Goal: Information Seeking & Learning: Learn about a topic

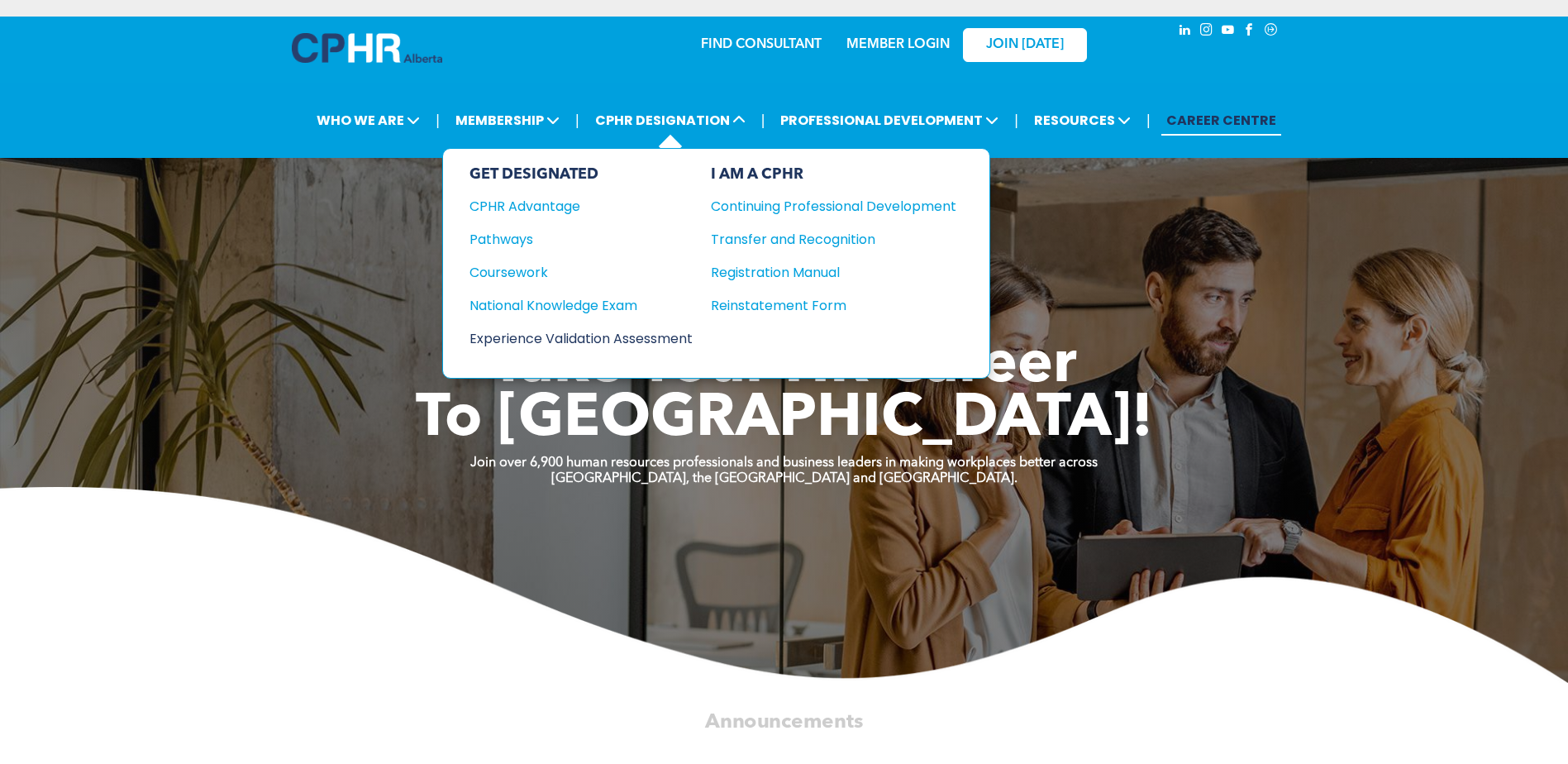
click at [569, 337] on div "Experience Validation Assessment" at bounding box center [569, 338] width 201 height 21
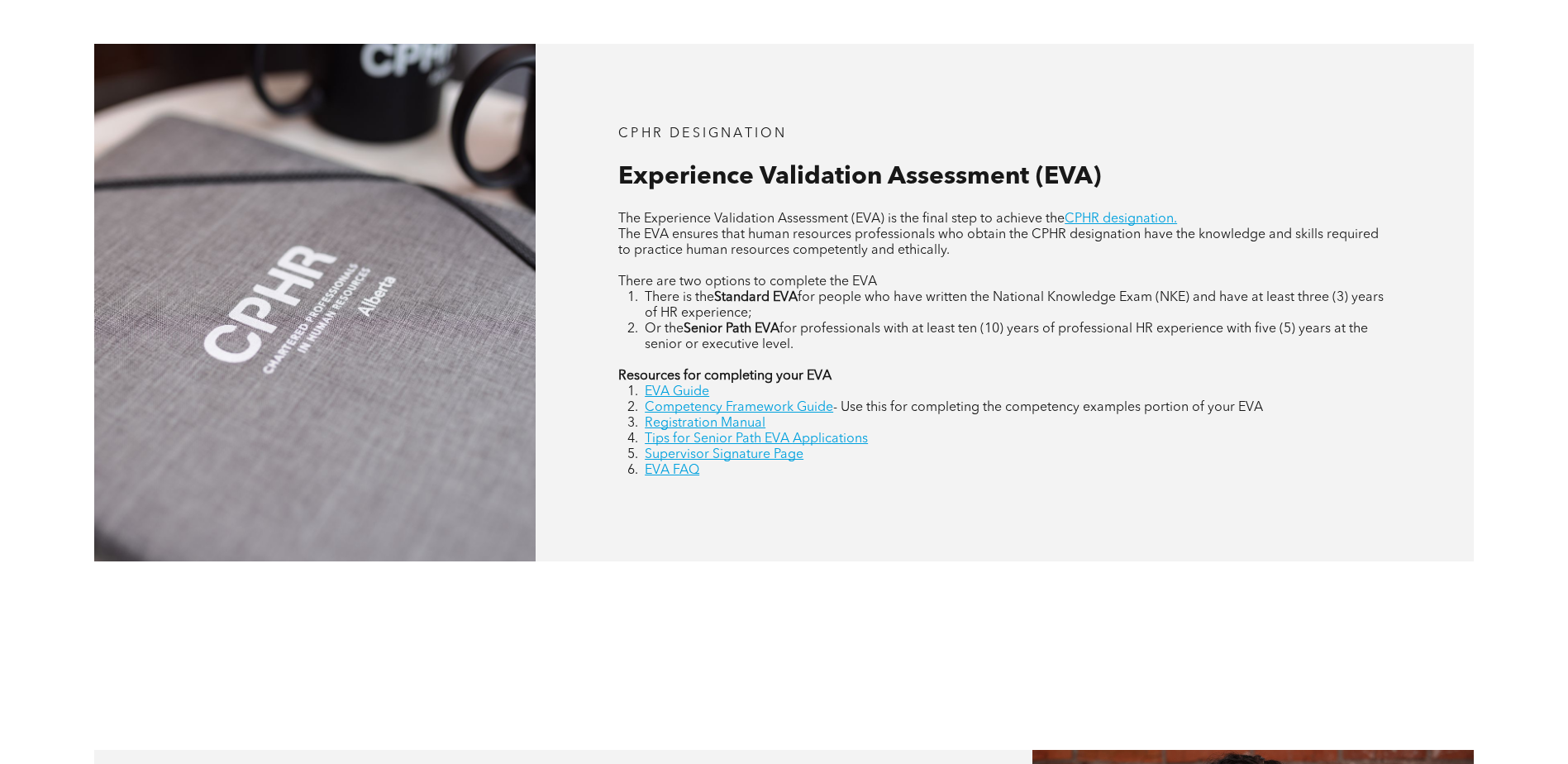
scroll to position [744, 0]
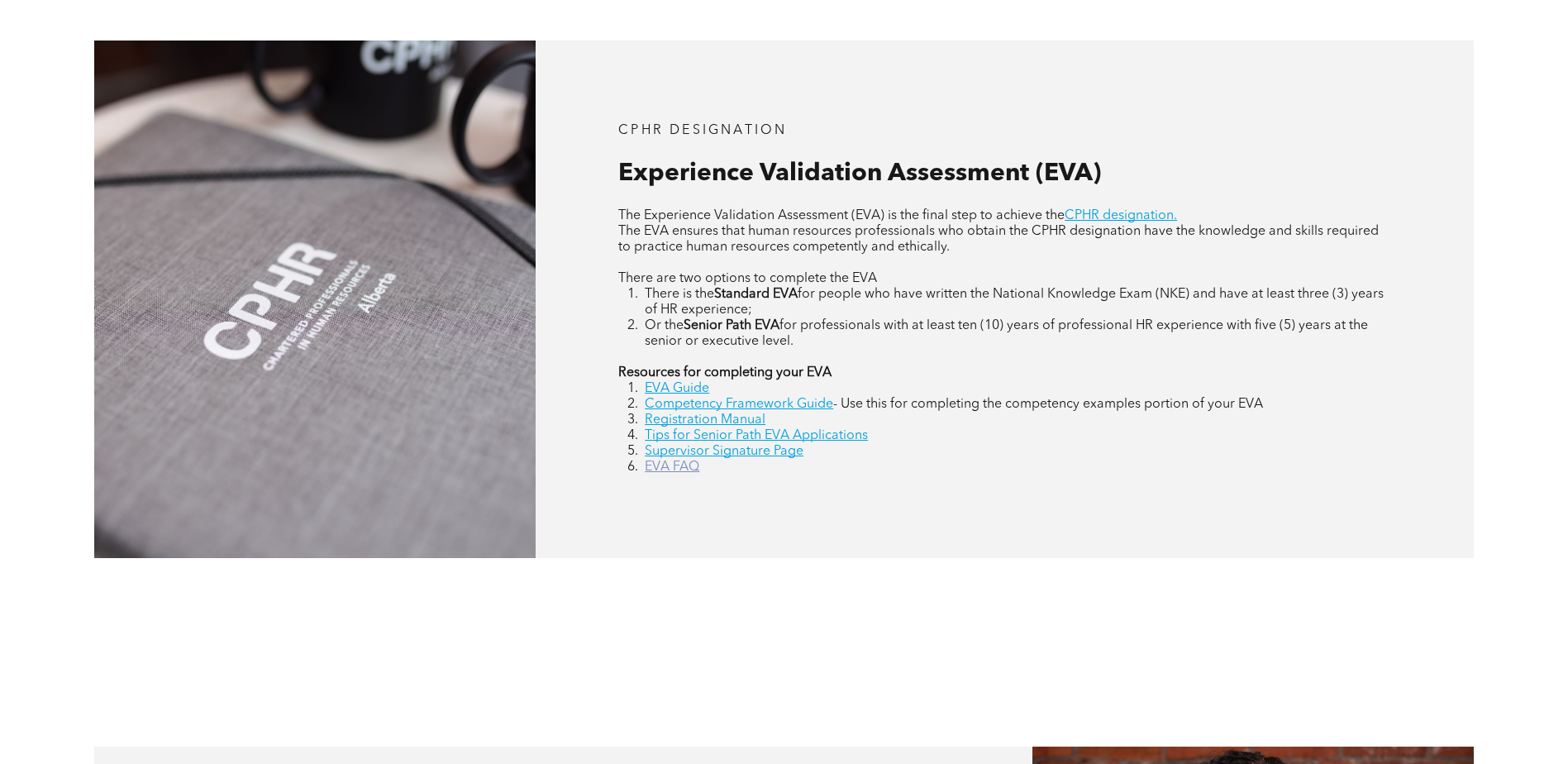
click at [672, 465] on link "EVA FAQ" at bounding box center [673, 466] width 55 height 13
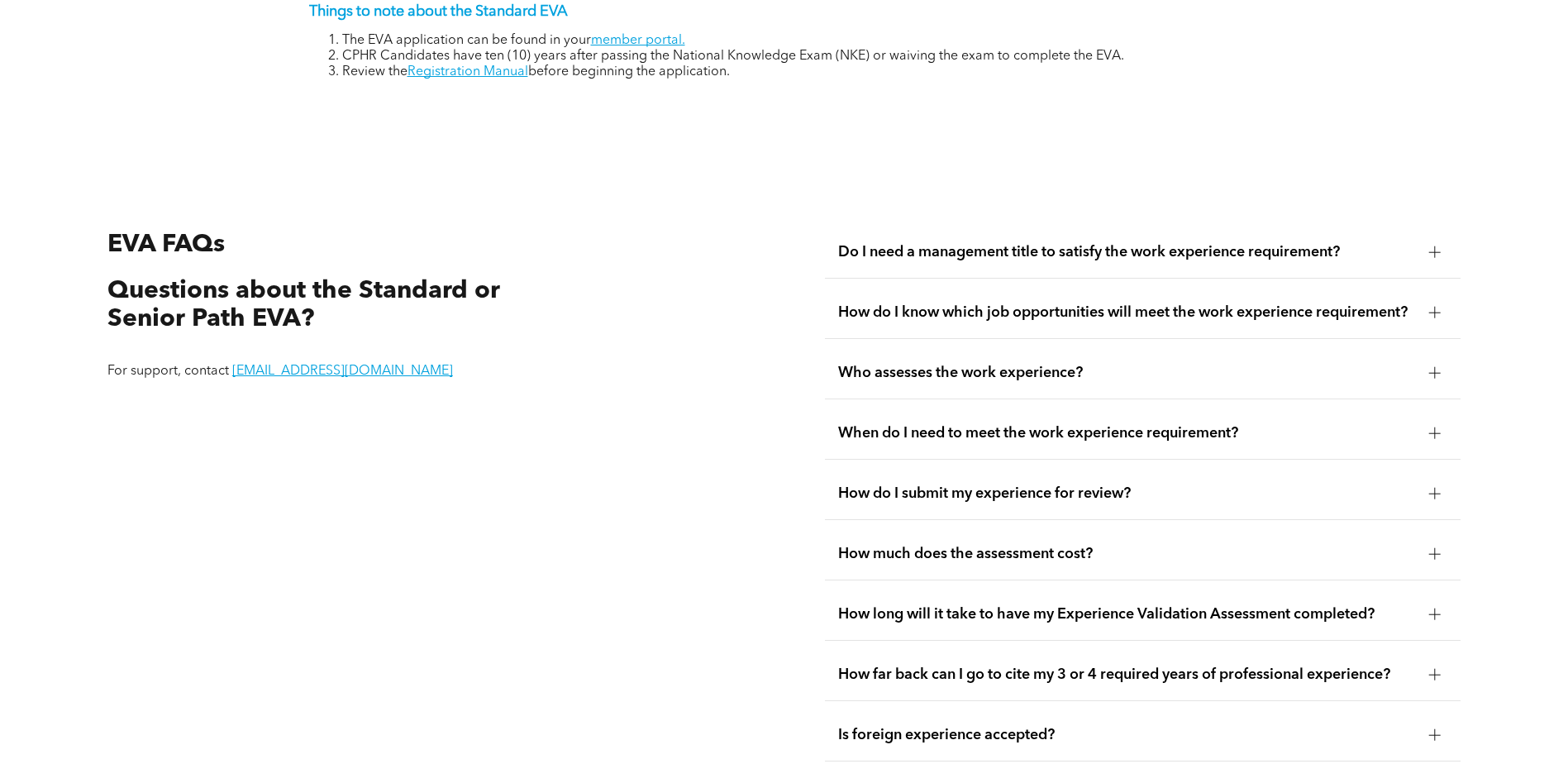
scroll to position [3105, 0]
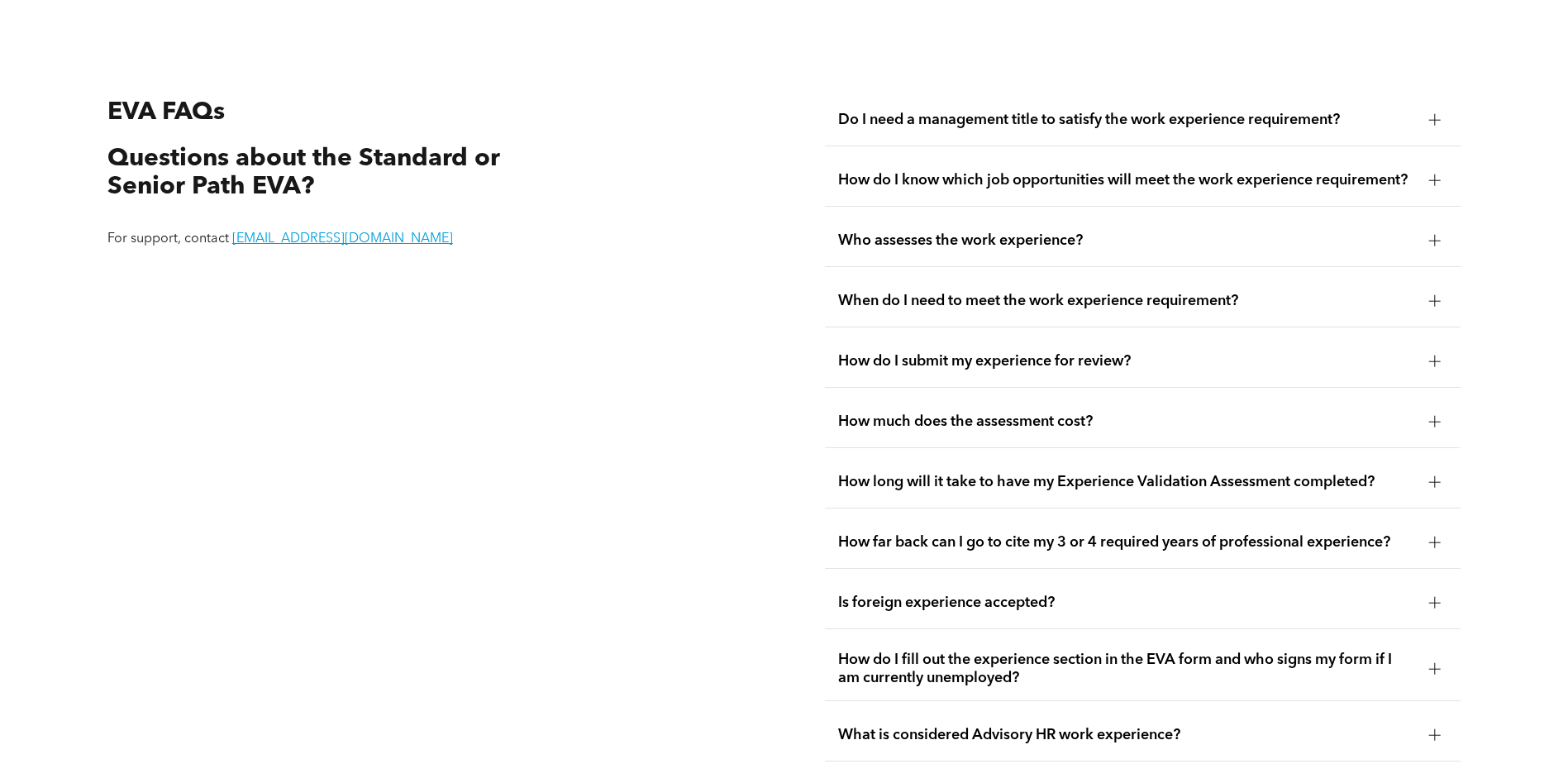
click at [893, 291] on span "When do I need to meet the work experience requirement?" at bounding box center [1127, 300] width 578 height 18
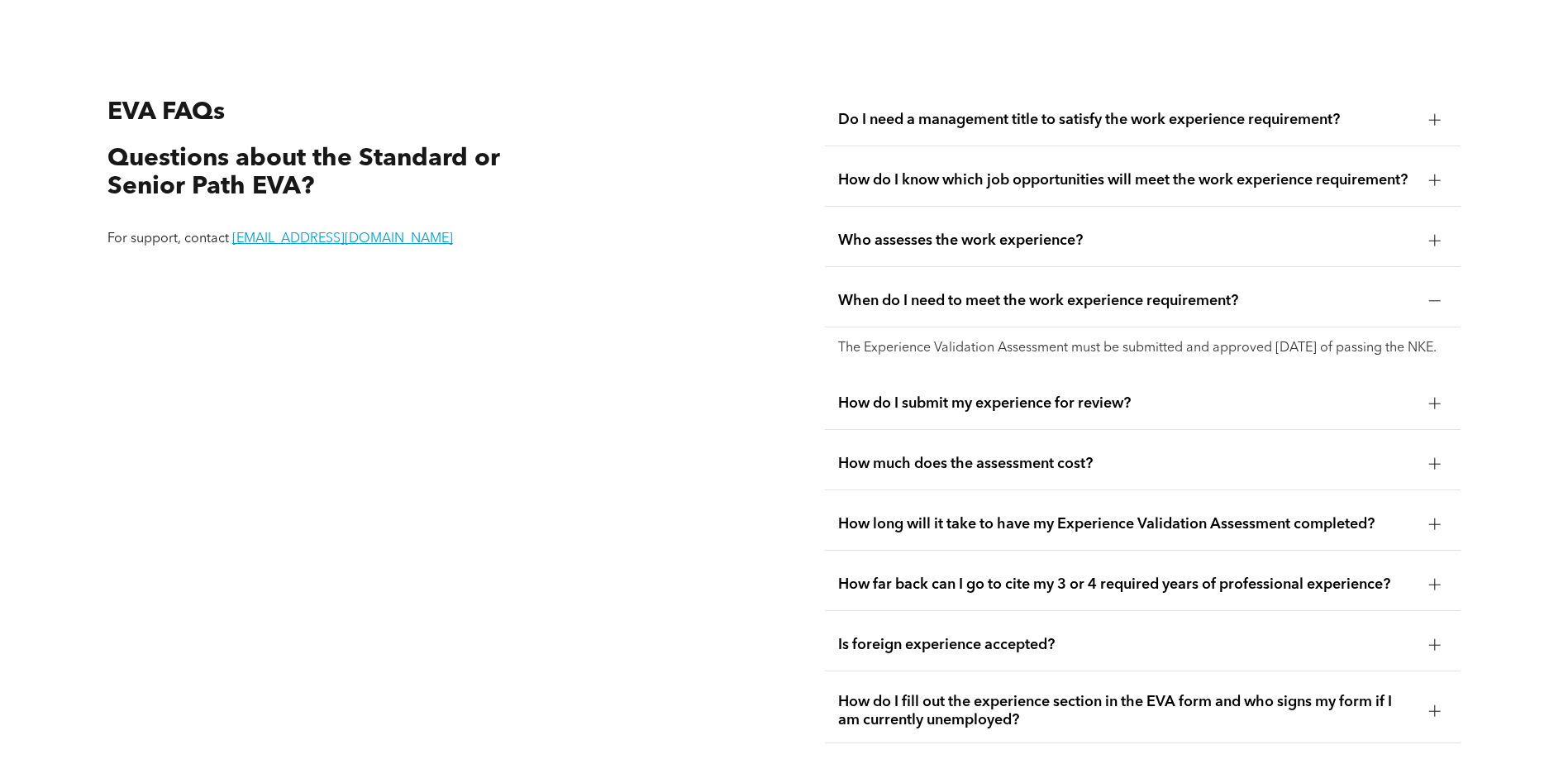
click at [903, 232] on span "Who assesses the work experience?" at bounding box center [1127, 241] width 578 height 18
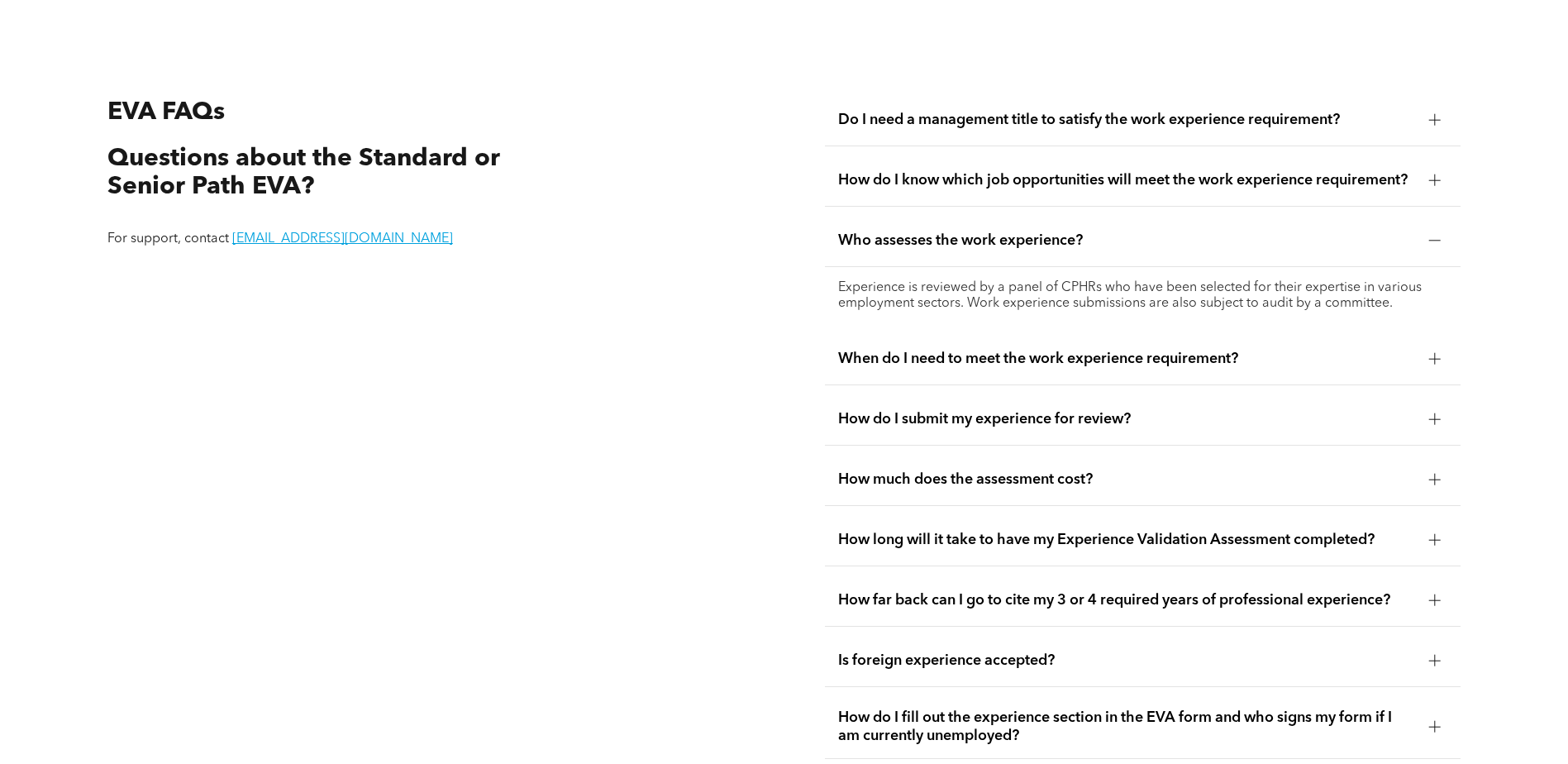
click at [899, 171] on span "How do I know which job opportunities will meet the work experience requirement?" at bounding box center [1127, 180] width 578 height 18
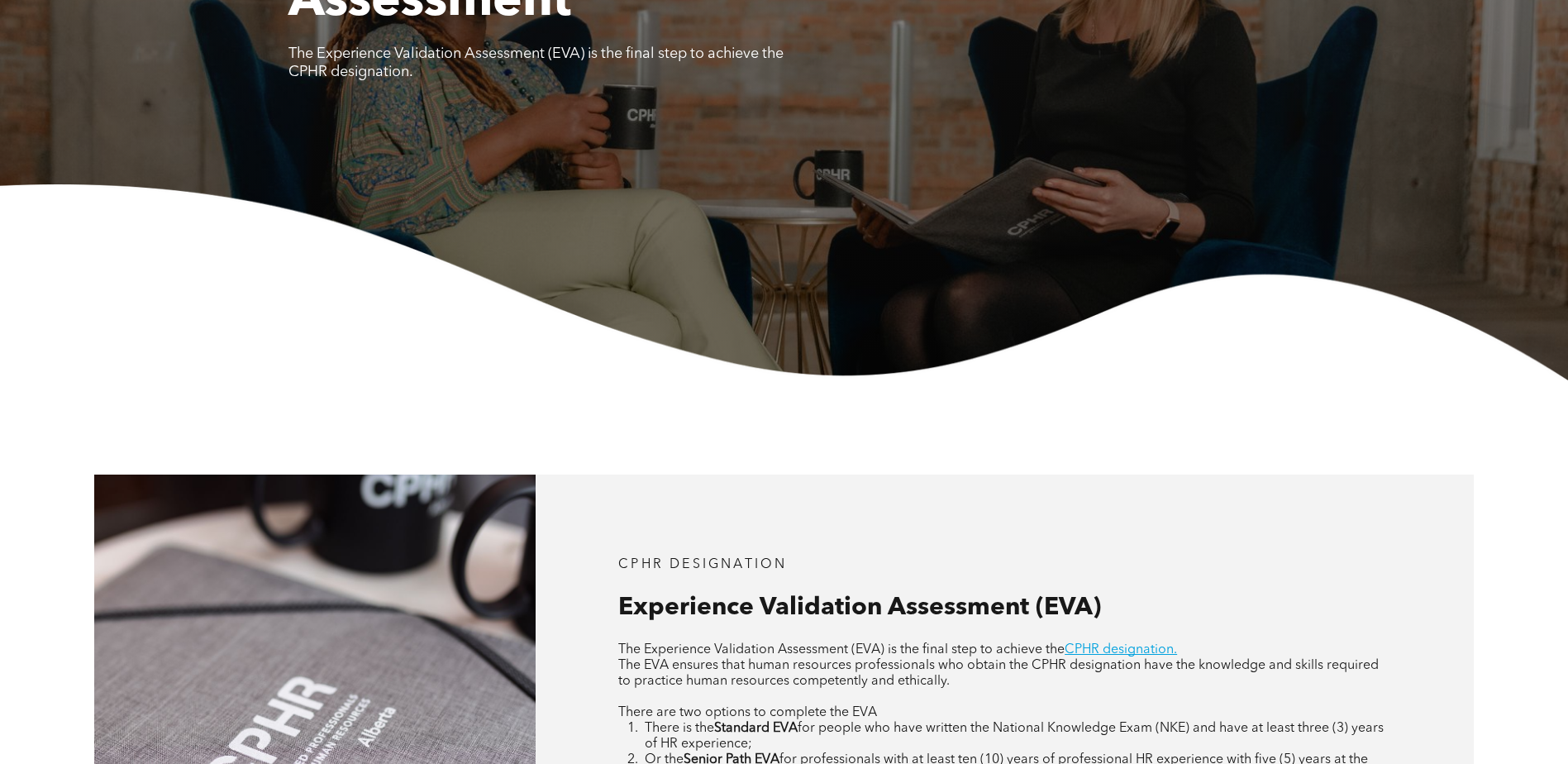
scroll to position [0, 0]
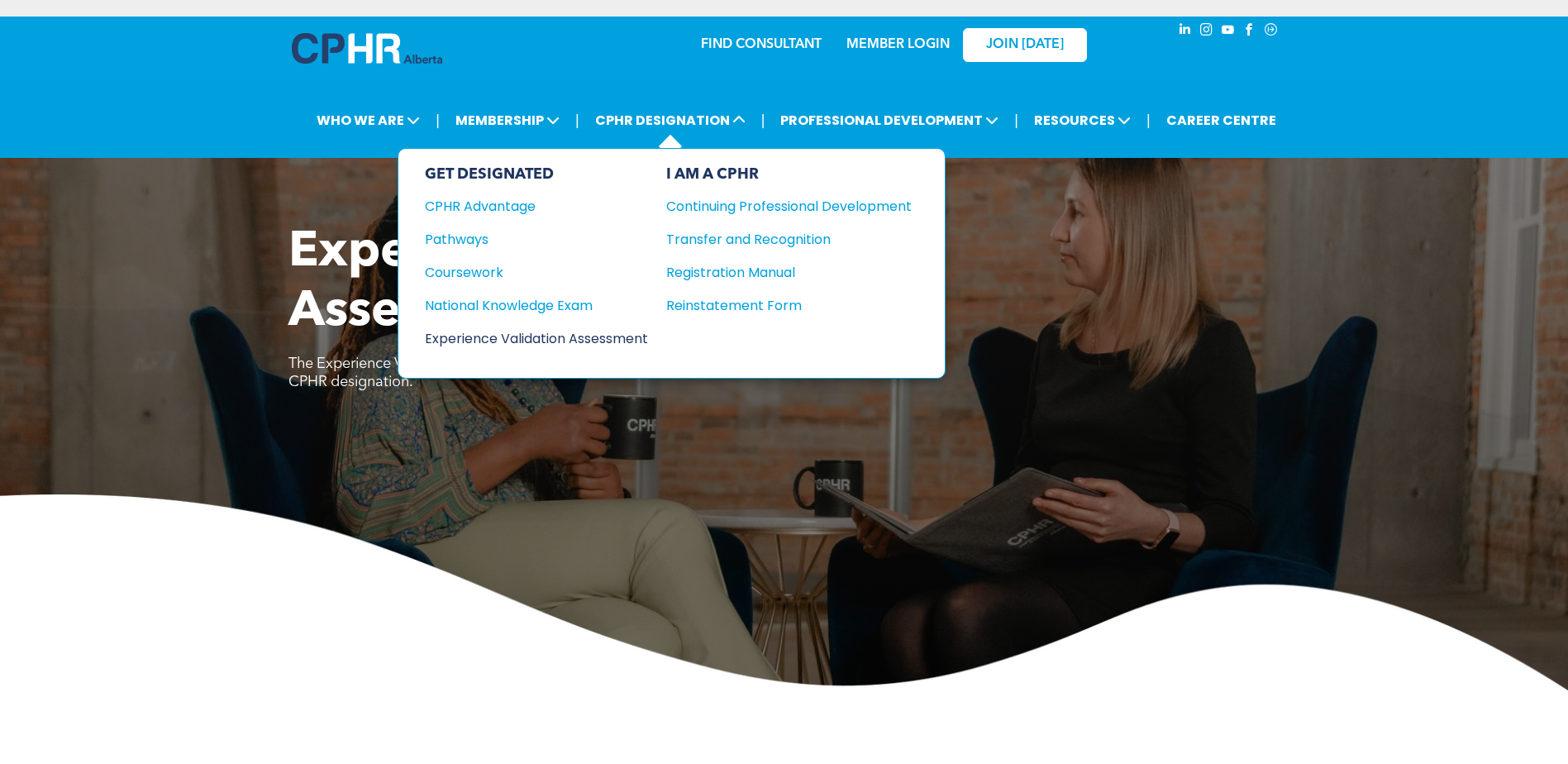
click at [585, 343] on div "Experience Validation Assessment" at bounding box center [525, 338] width 201 height 21
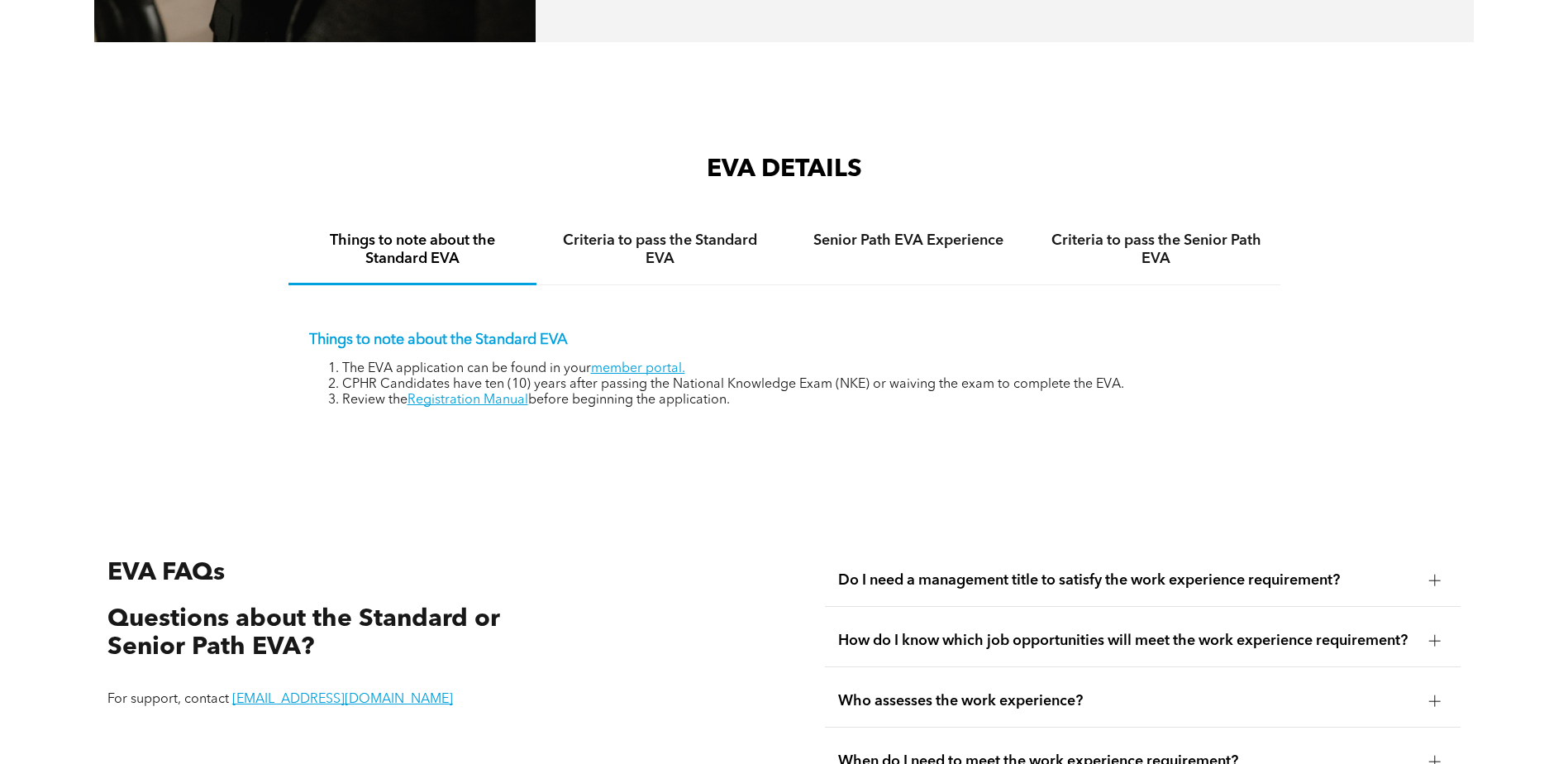
scroll to position [2645, 0]
click at [679, 249] on h4 "Criteria to pass the Standard EVA" at bounding box center [661, 250] width 218 height 37
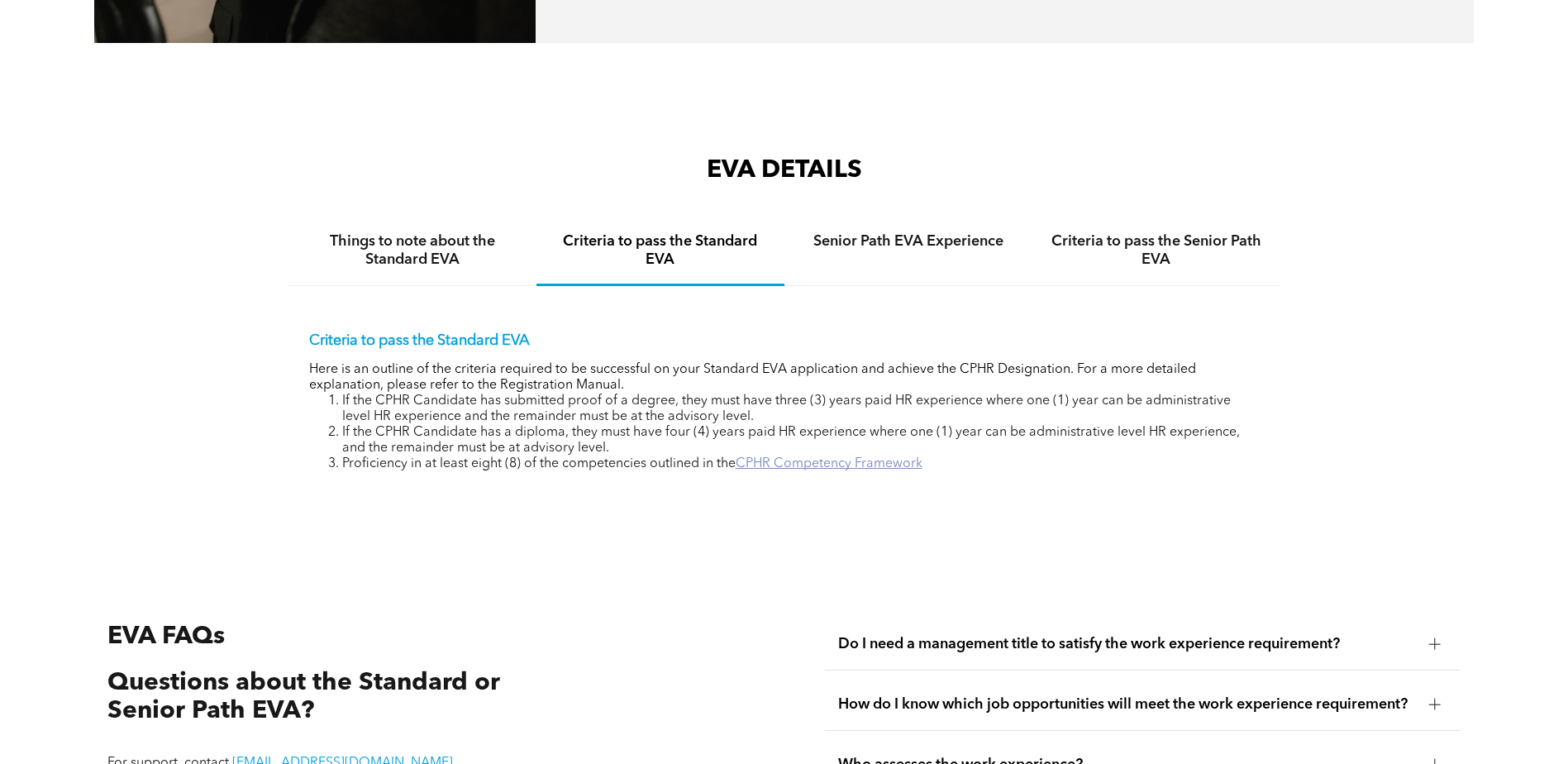
click at [795, 457] on link "CPHR Competency Framework" at bounding box center [829, 464] width 187 height 13
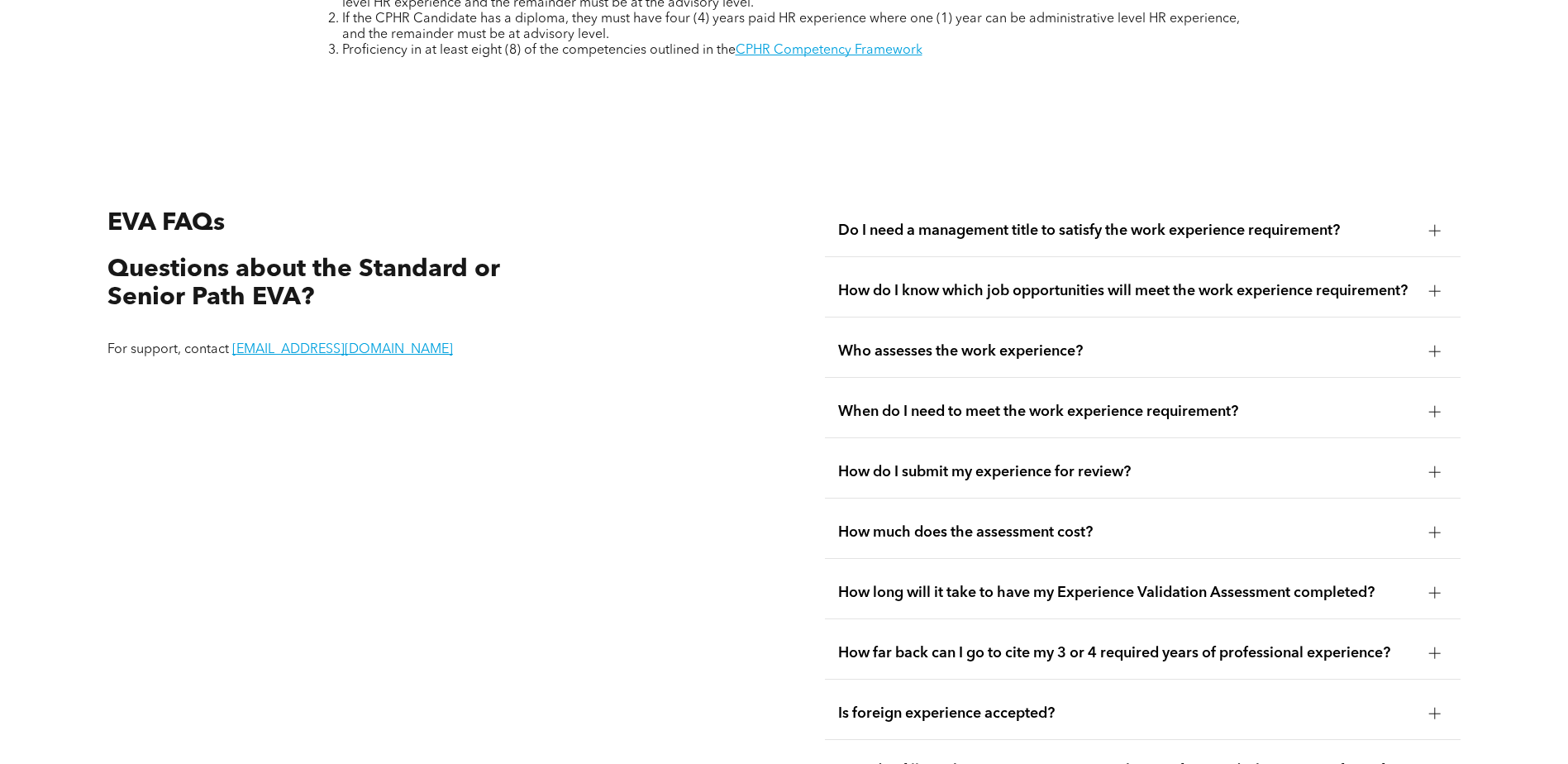
scroll to position [3140, 0]
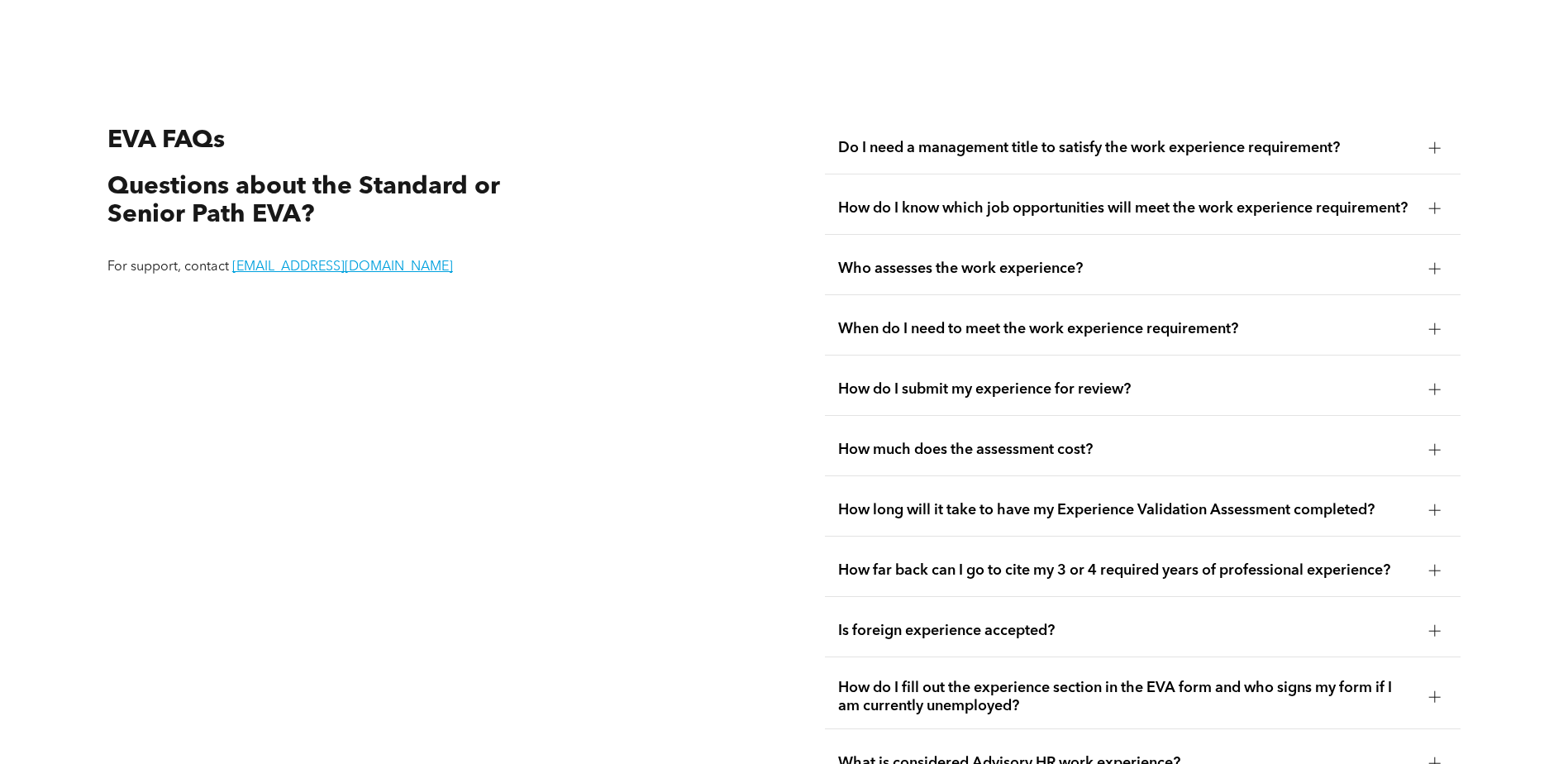
click at [1006, 562] on span "How far back can I go to cite my 3 or 4 required years of professional experien…" at bounding box center [1127, 571] width 578 height 18
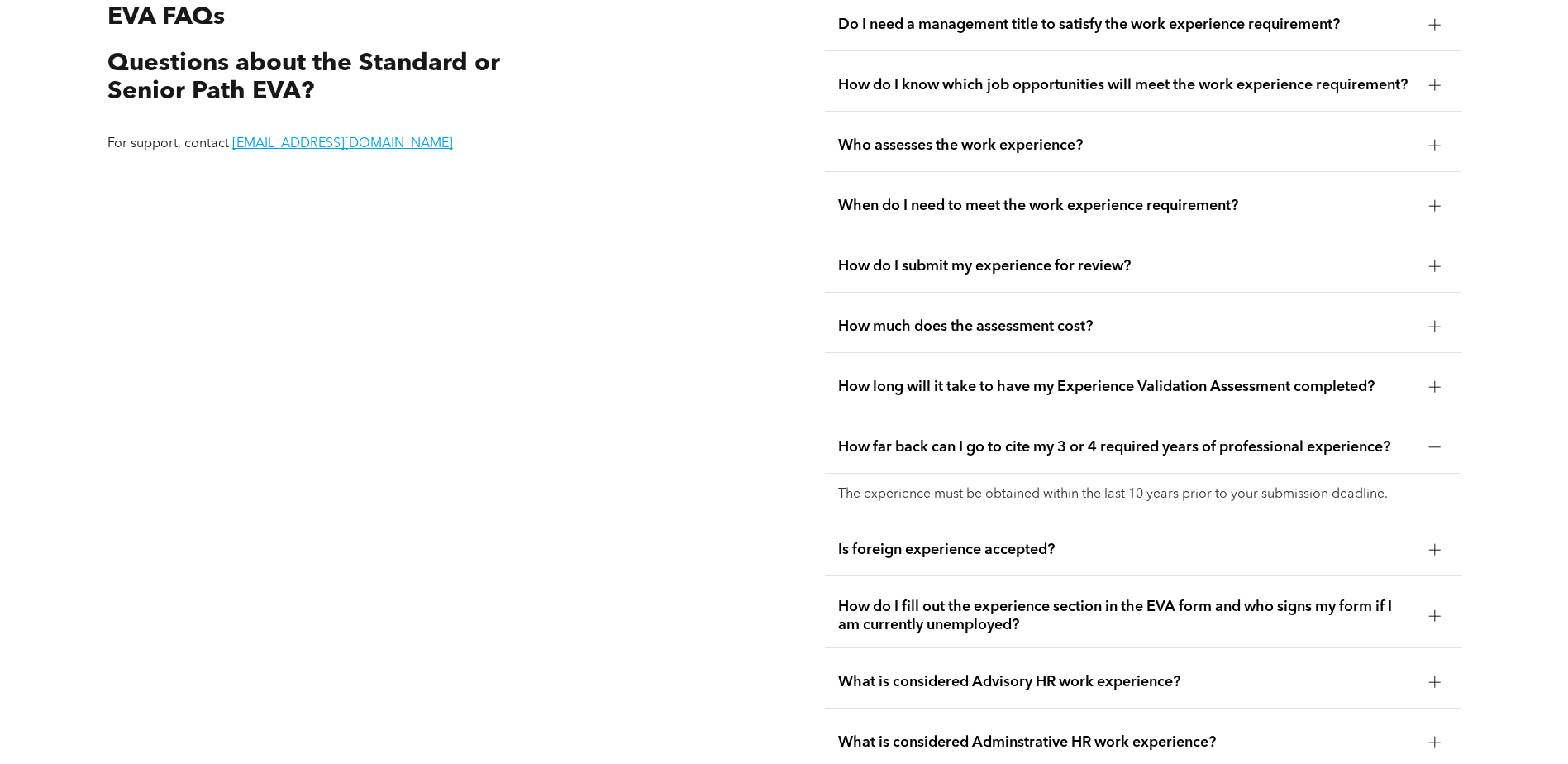
scroll to position [3305, 0]
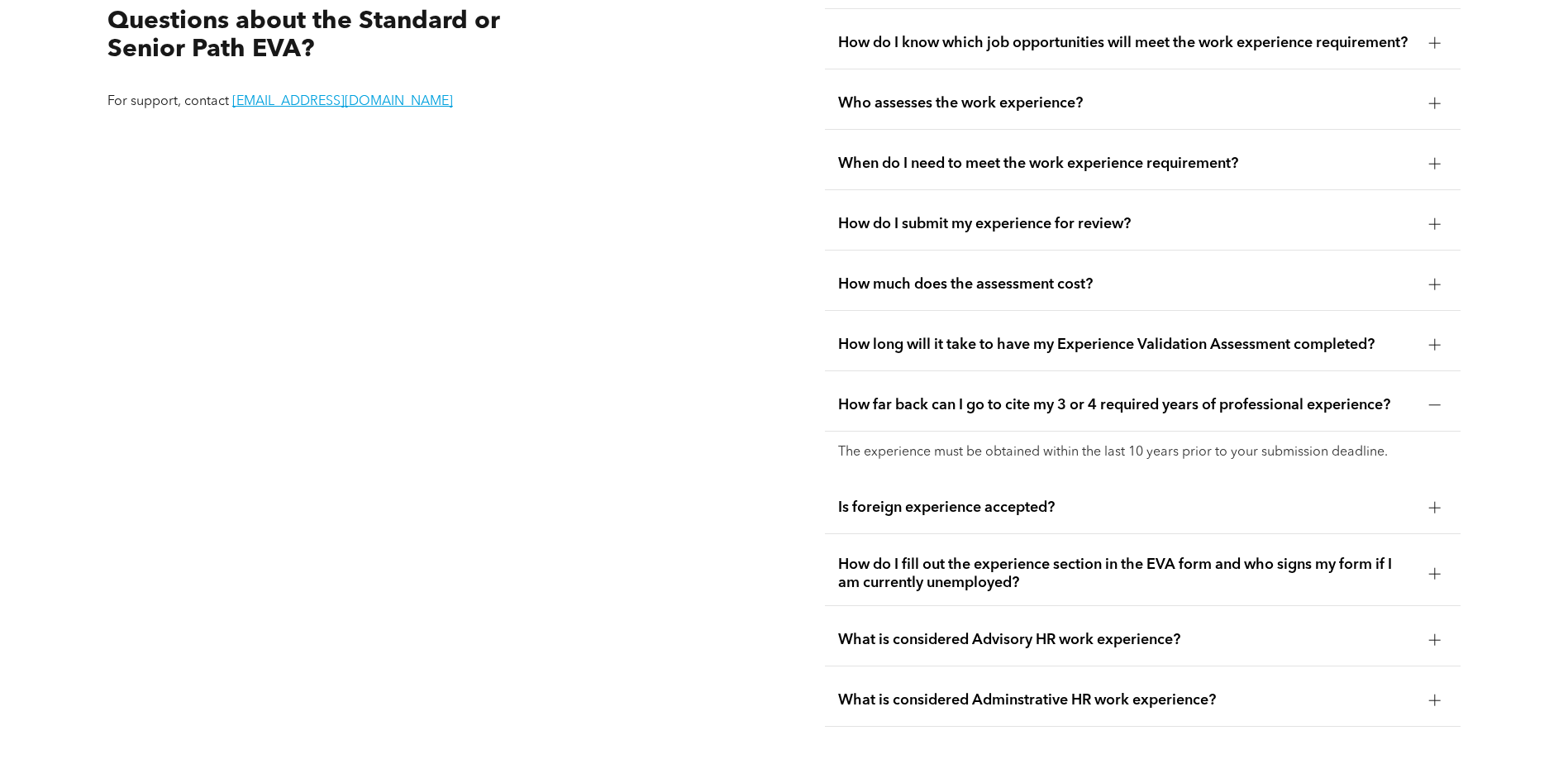
click at [1003, 567] on span "How do I fill out the experience section in the EVA form and who signs my form …" at bounding box center [1127, 573] width 578 height 37
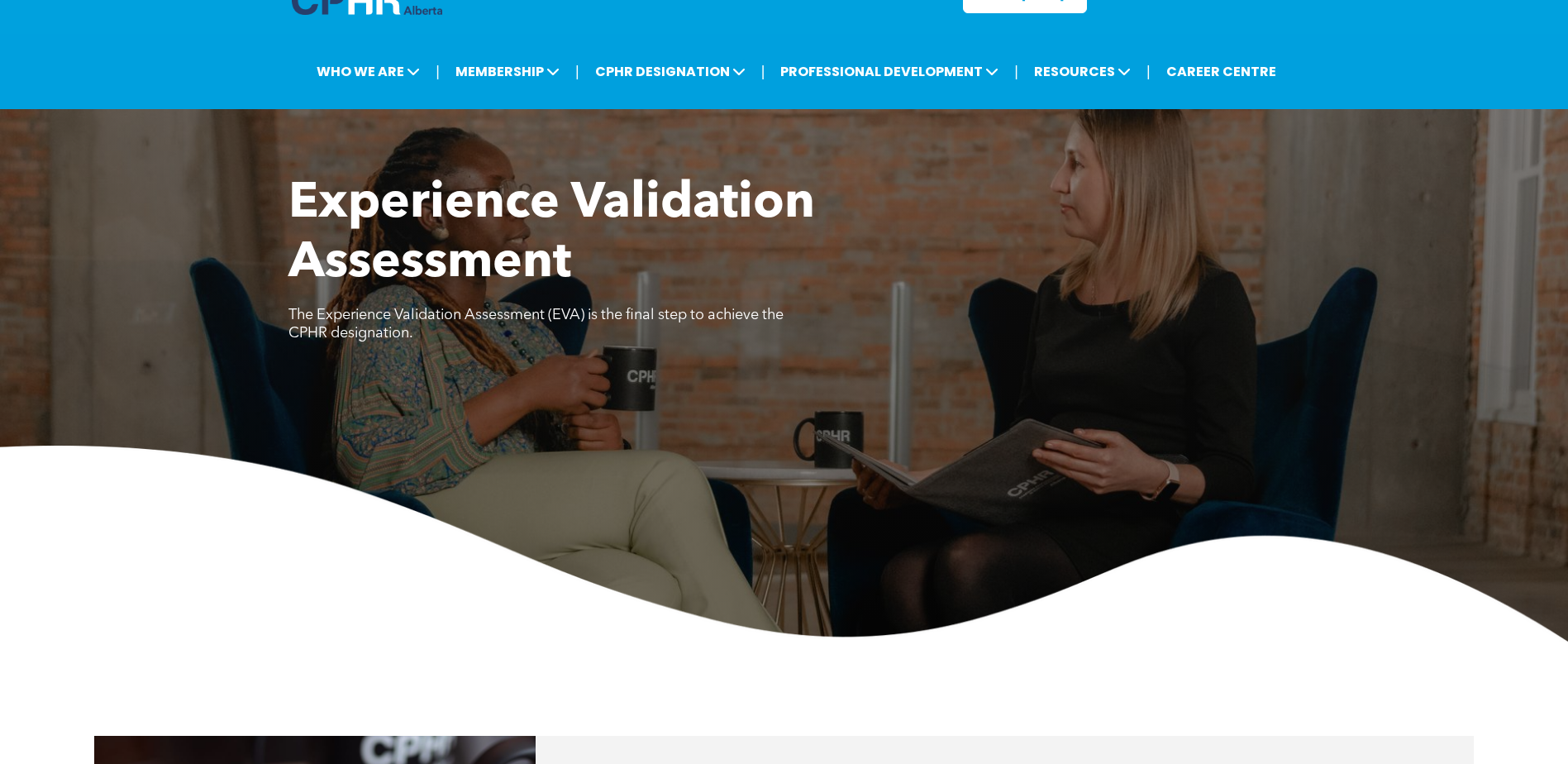
scroll to position [0, 0]
